Goal: Find specific page/section: Find specific page/section

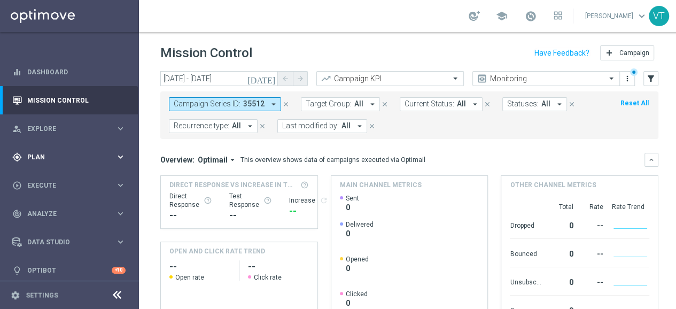
click at [51, 159] on span "Plan" at bounding box center [71, 157] width 88 height 6
